Goal: Browse casually: Explore the website without a specific task or goal

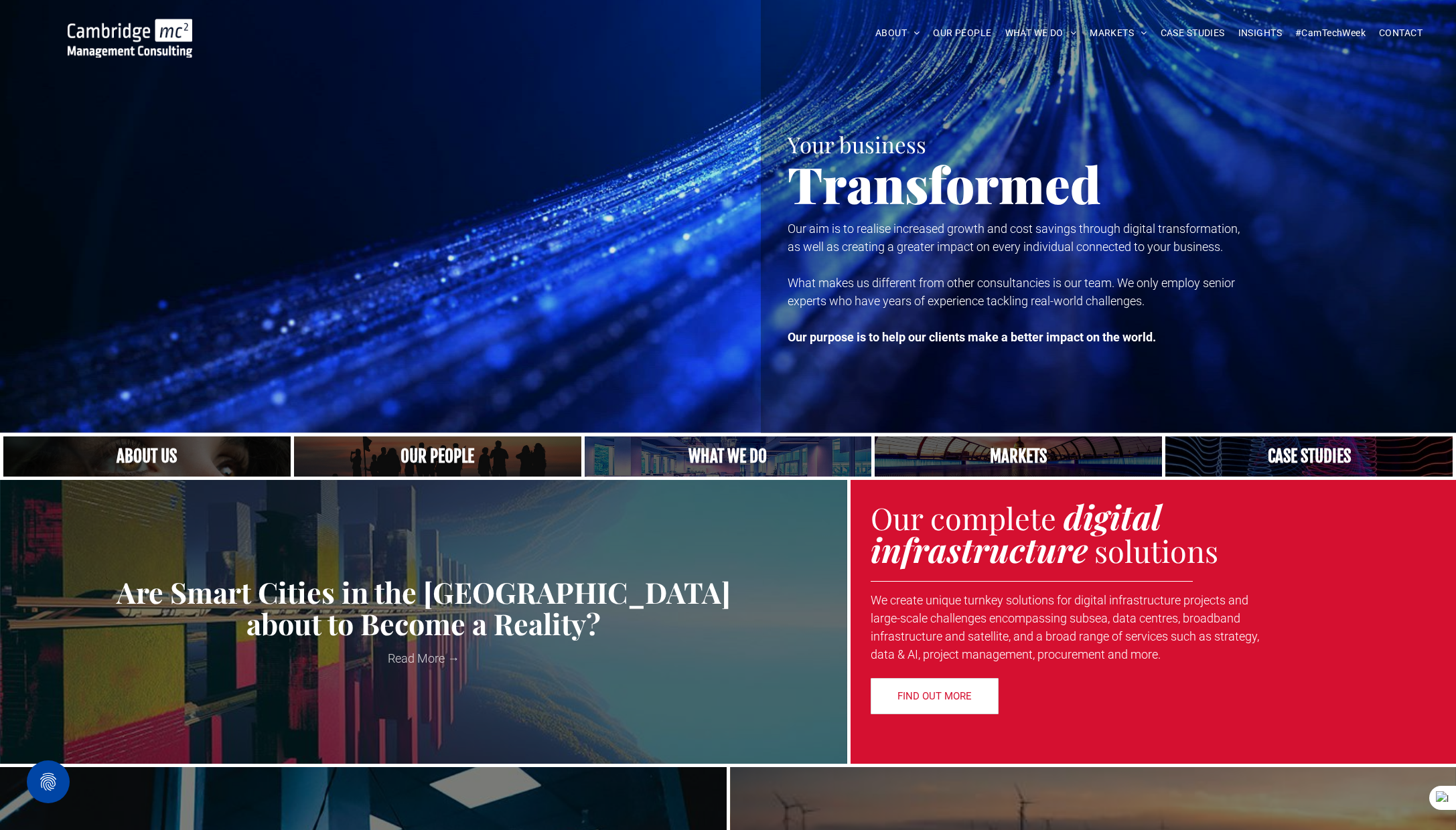
scroll to position [1, 0]
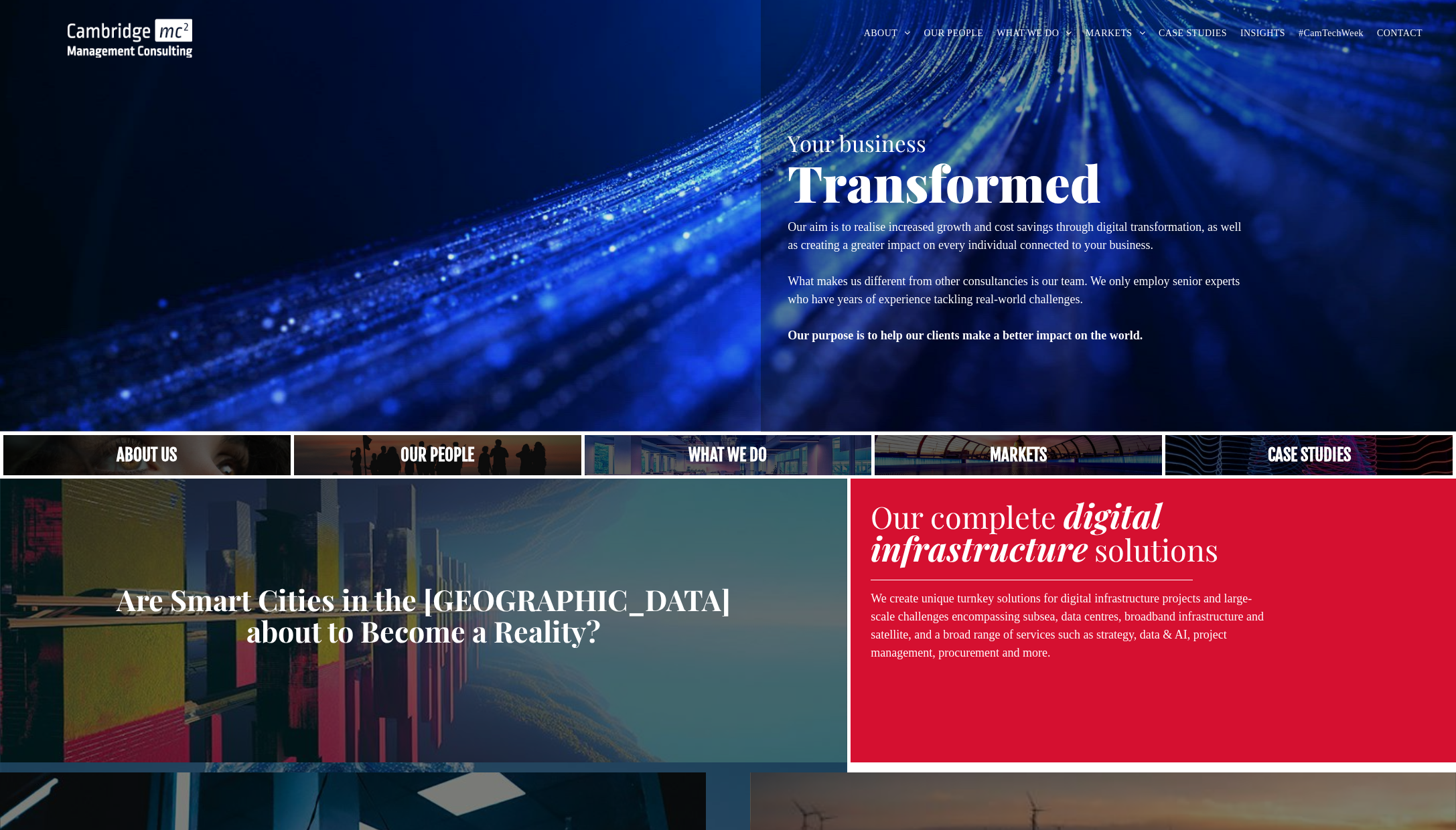
scroll to position [1, 0]
